Goal: Information Seeking & Learning: Learn about a topic

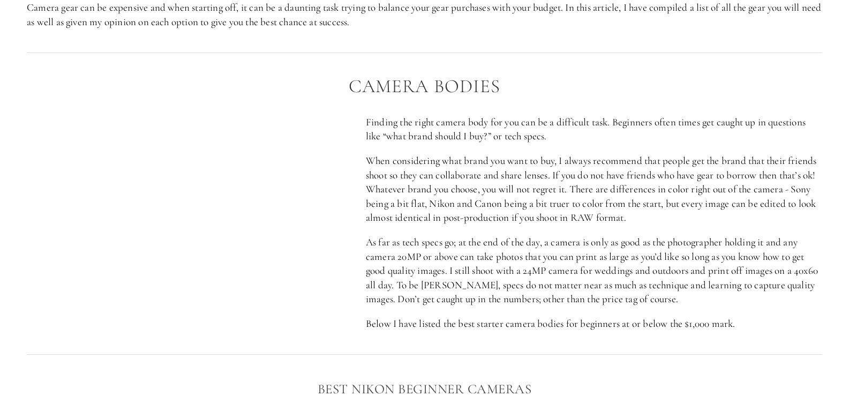
scroll to position [482, 0]
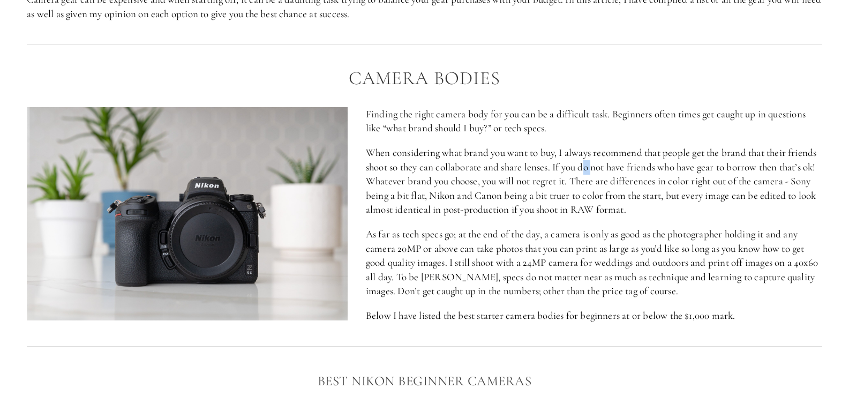
drag, startPoint x: 584, startPoint y: 169, endPoint x: 599, endPoint y: 169, distance: 15.0
click at [597, 169] on p "When considering what brand you want to buy, I always recommend that people get…" at bounding box center [424, 181] width 795 height 71
click at [599, 169] on p "When considering what brand you want to buy, I always recommend that people get…" at bounding box center [424, 181] width 795 height 71
drag, startPoint x: 596, startPoint y: 197, endPoint x: 561, endPoint y: 201, distance: 34.5
click at [561, 201] on p "When considering what brand you want to buy, I always recommend that people get…" at bounding box center [424, 181] width 795 height 71
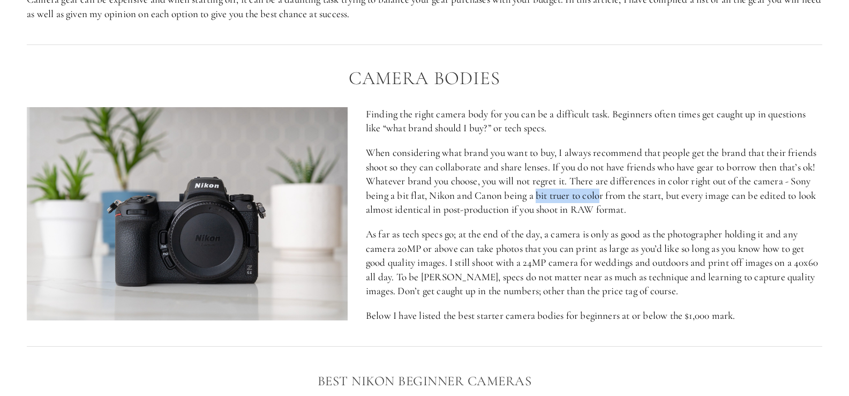
click at [561, 201] on p "When considering what brand you want to buy, I always recommend that people get…" at bounding box center [424, 181] width 795 height 71
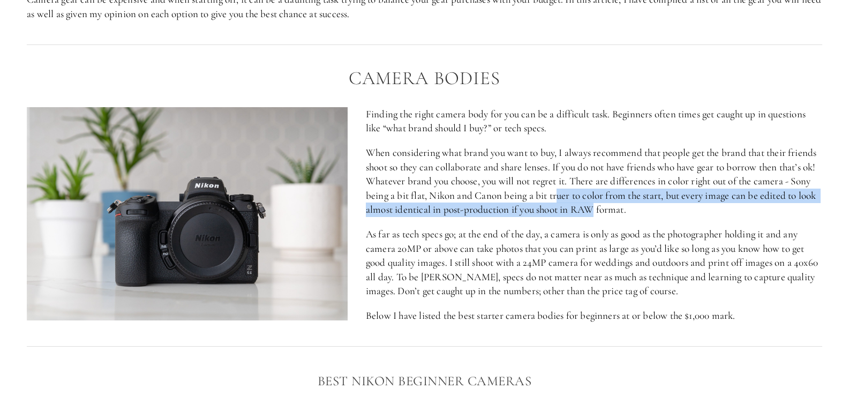
drag, startPoint x: 593, startPoint y: 202, endPoint x: 631, endPoint y: 205, distance: 38.7
click at [631, 205] on p "When considering what brand you want to buy, I always recommend that people get…" at bounding box center [424, 181] width 795 height 71
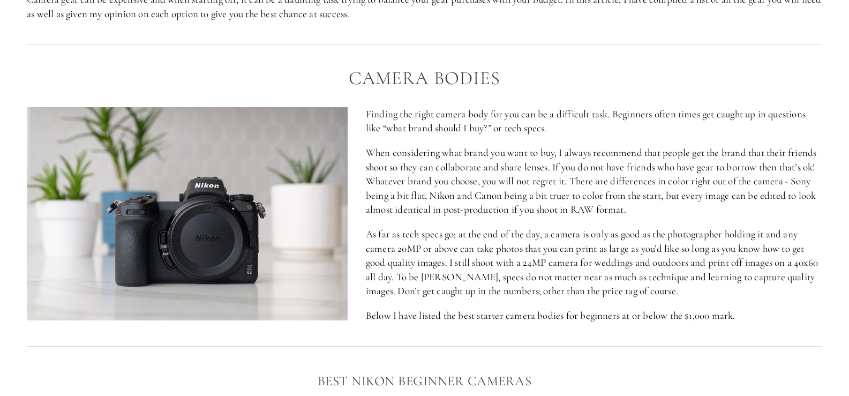
click at [637, 205] on p "When considering what brand you want to buy, I always recommend that people get…" at bounding box center [424, 181] width 795 height 71
drag, startPoint x: 656, startPoint y: 207, endPoint x: 637, endPoint y: 210, distance: 19.6
click at [637, 210] on p "When considering what brand you want to buy, I always recommend that people get…" at bounding box center [424, 181] width 795 height 71
drag, startPoint x: 655, startPoint y: 231, endPoint x: 553, endPoint y: 230, distance: 101.8
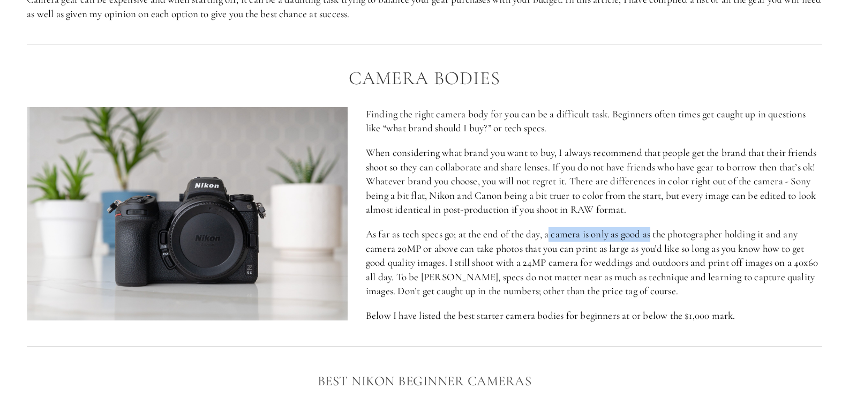
click at [553, 230] on p "As far as tech specs go; at the end of the day, a camera is only as good as the…" at bounding box center [424, 262] width 795 height 71
drag, startPoint x: 518, startPoint y: 255, endPoint x: 526, endPoint y: 253, distance: 8.7
click at [526, 253] on p "As far as tech specs go; at the end of the day, a camera is only as good as the…" at bounding box center [424, 262] width 795 height 71
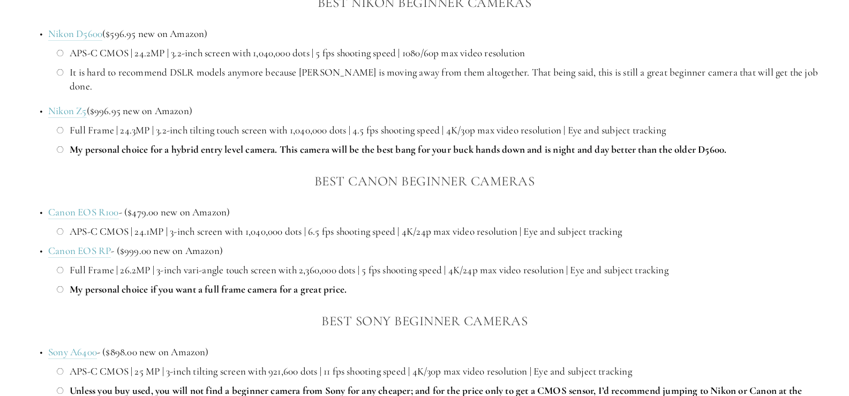
scroll to position [857, 0]
